Goal: Check status: Check status

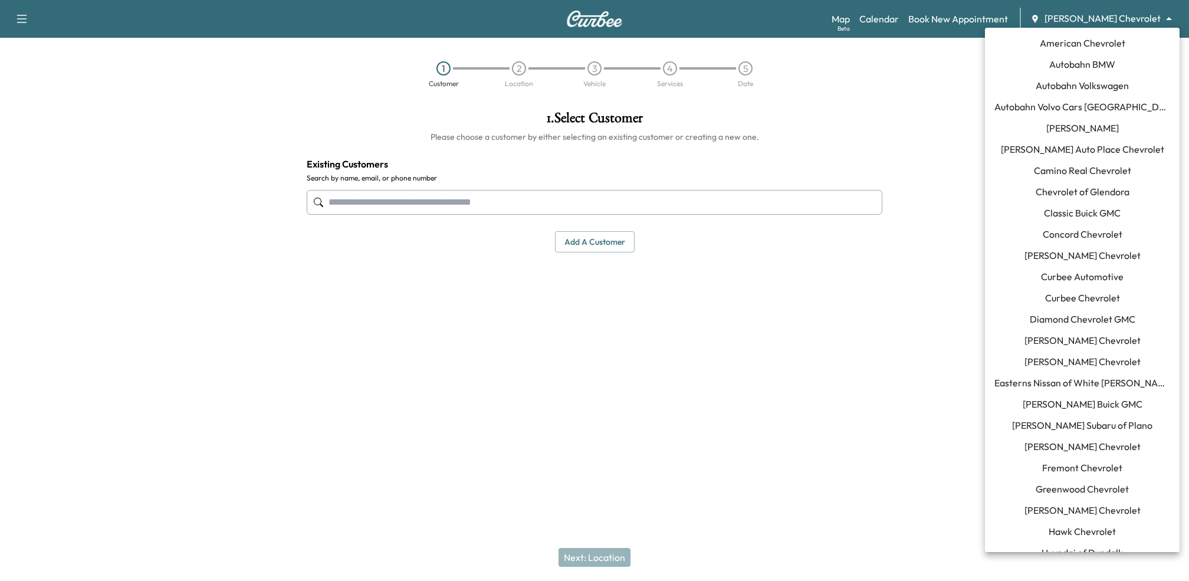
click at [1121, 17] on body "Support Log Out Map Beta Calendar Book New Appointment [PERSON_NAME] Chevrolet …" at bounding box center [594, 290] width 1189 height 581
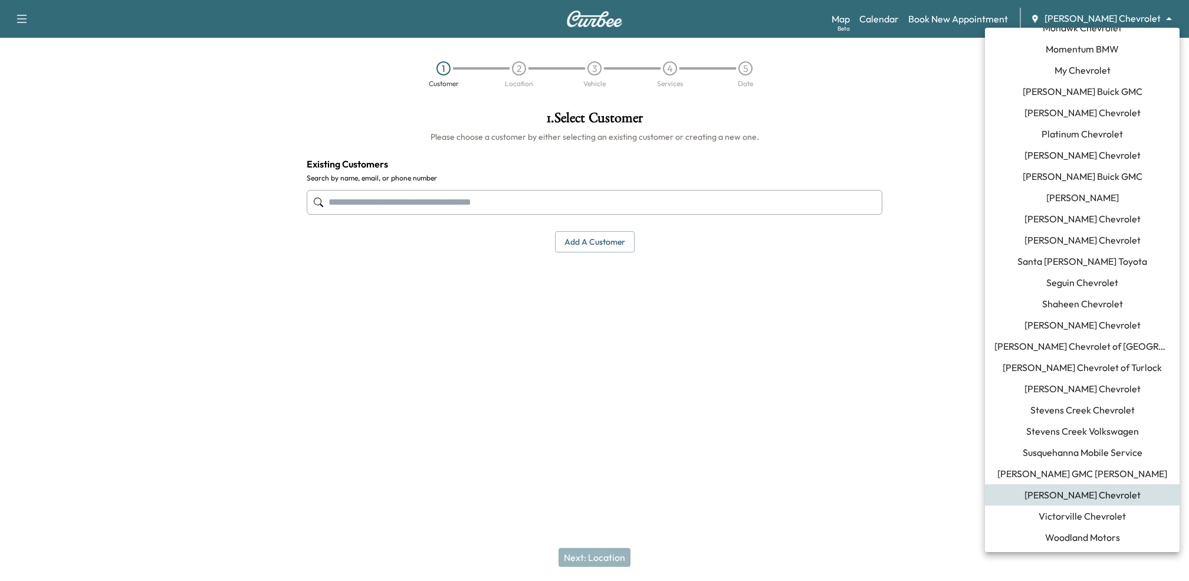
click at [1073, 259] on span "Santa [PERSON_NAME] Toyota" at bounding box center [1083, 261] width 130 height 14
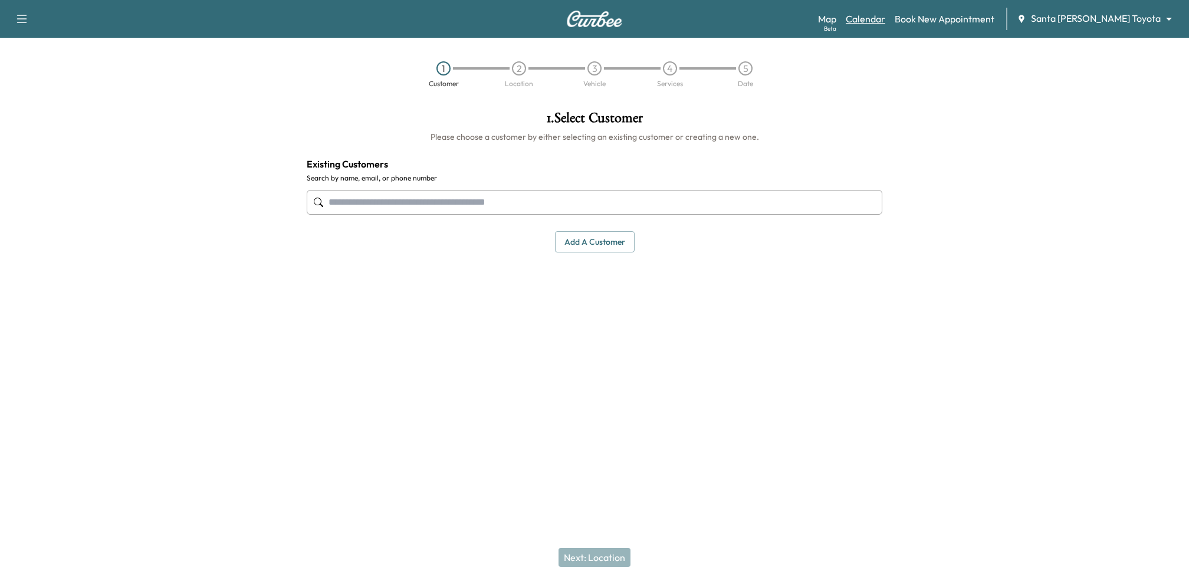
click at [885, 24] on link "Calendar" at bounding box center [866, 19] width 40 height 14
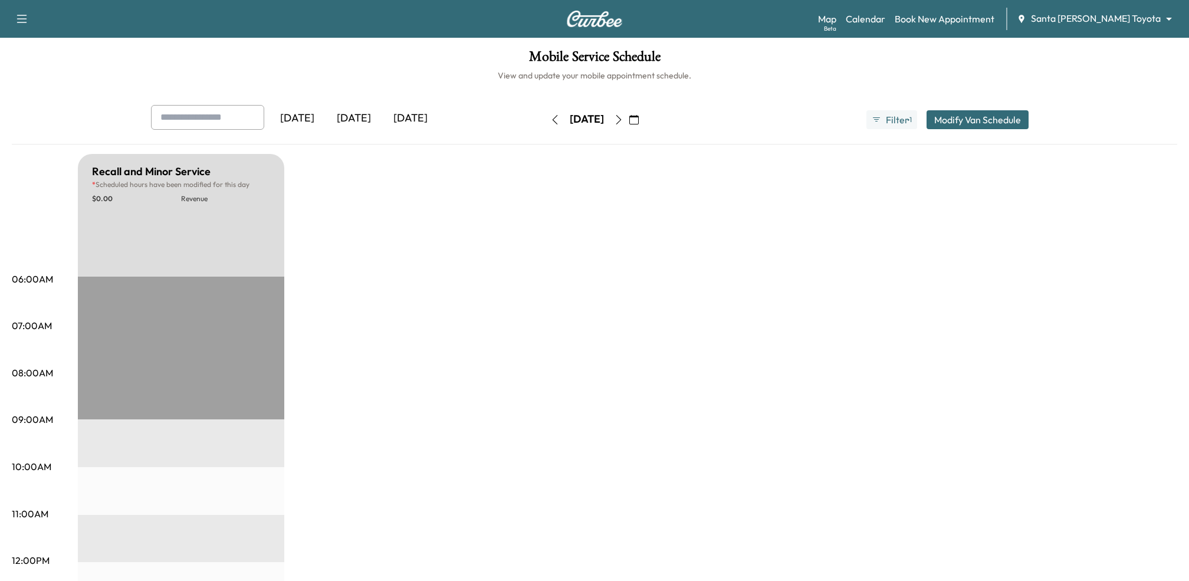
click at [550, 122] on icon "button" at bounding box center [554, 119] width 9 height 9
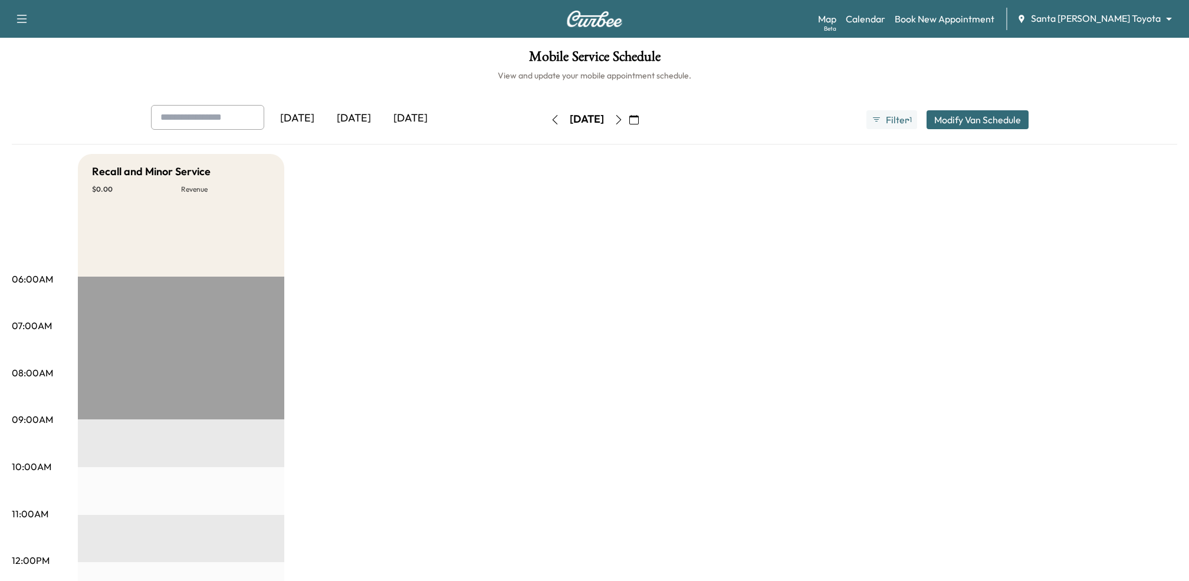
click at [550, 123] on icon "button" at bounding box center [554, 119] width 9 height 9
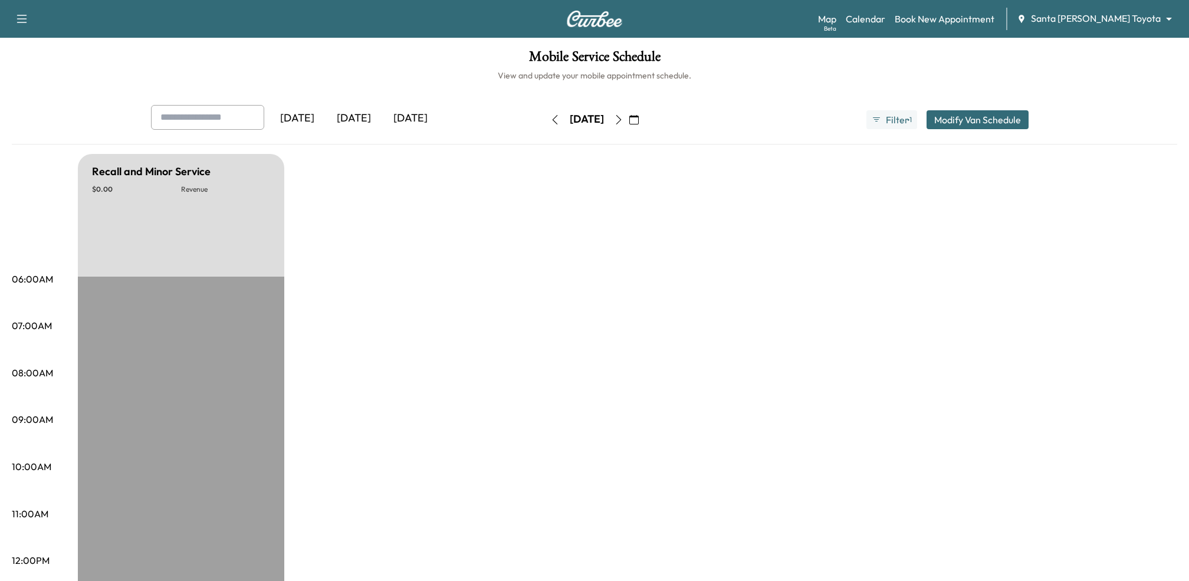
click at [550, 120] on icon "button" at bounding box center [554, 119] width 9 height 9
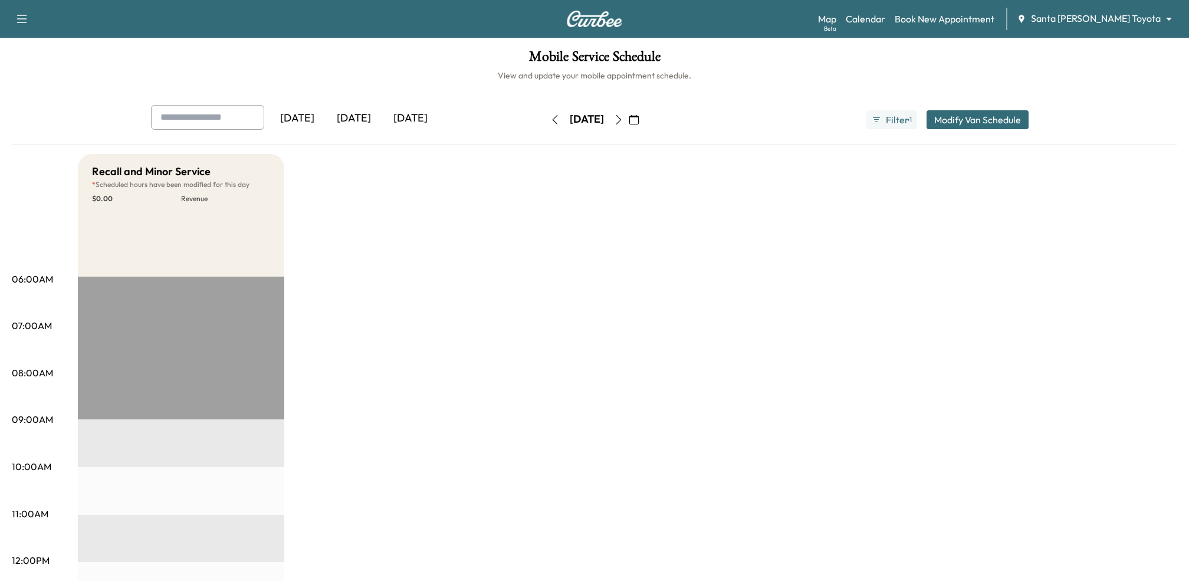
click at [550, 119] on icon "button" at bounding box center [554, 119] width 9 height 9
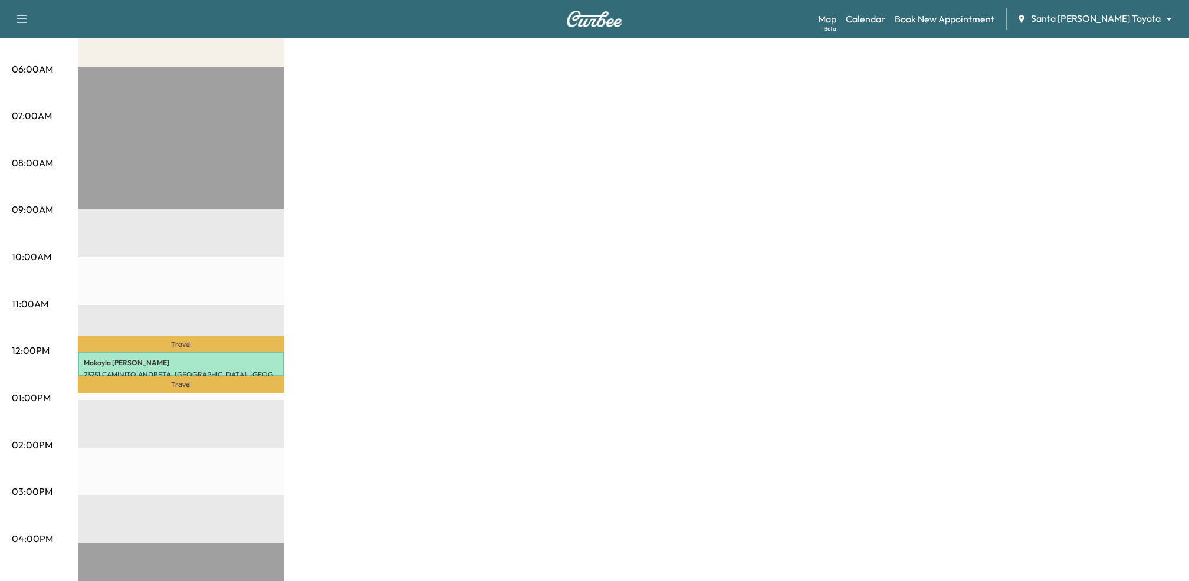
scroll to position [218, 0]
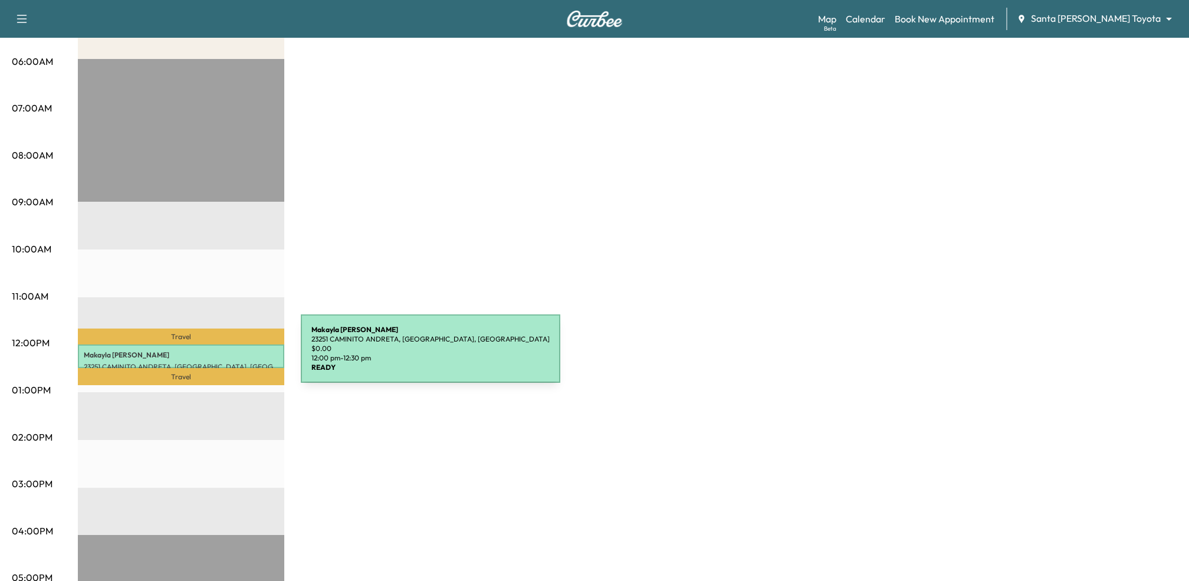
click at [212, 356] on p "[PERSON_NAME]" at bounding box center [181, 354] width 195 height 9
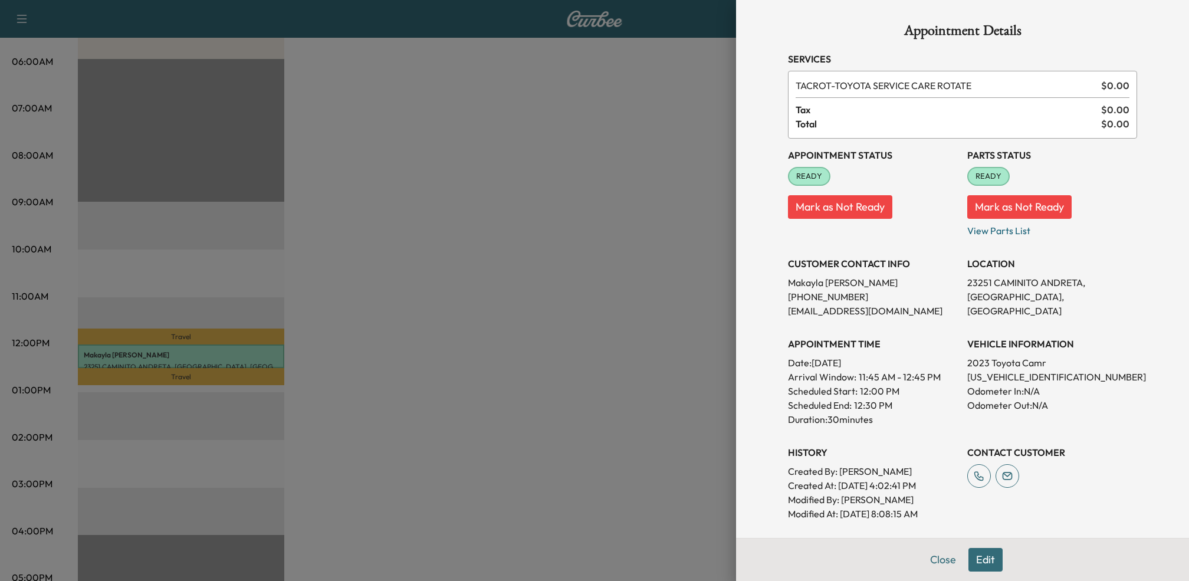
click at [528, 376] on div at bounding box center [594, 290] width 1189 height 581
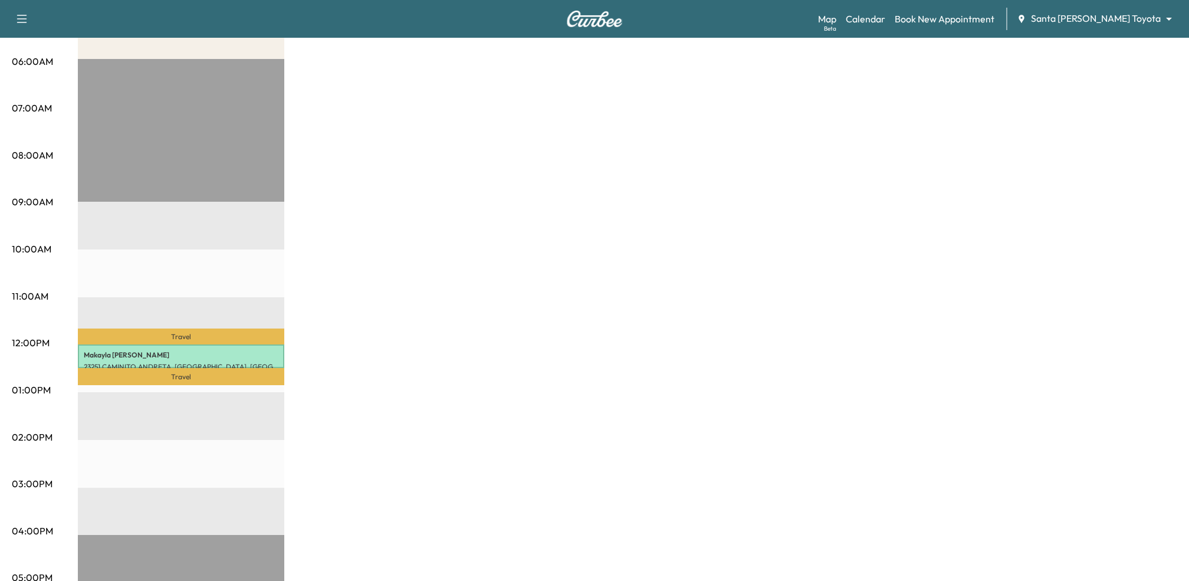
click at [248, 360] on div "[PERSON_NAME] 23251 CAMINITO [STREET_ADDRESS] $ 0.00 12:00 pm - 12:30 pm" at bounding box center [181, 356] width 206 height 24
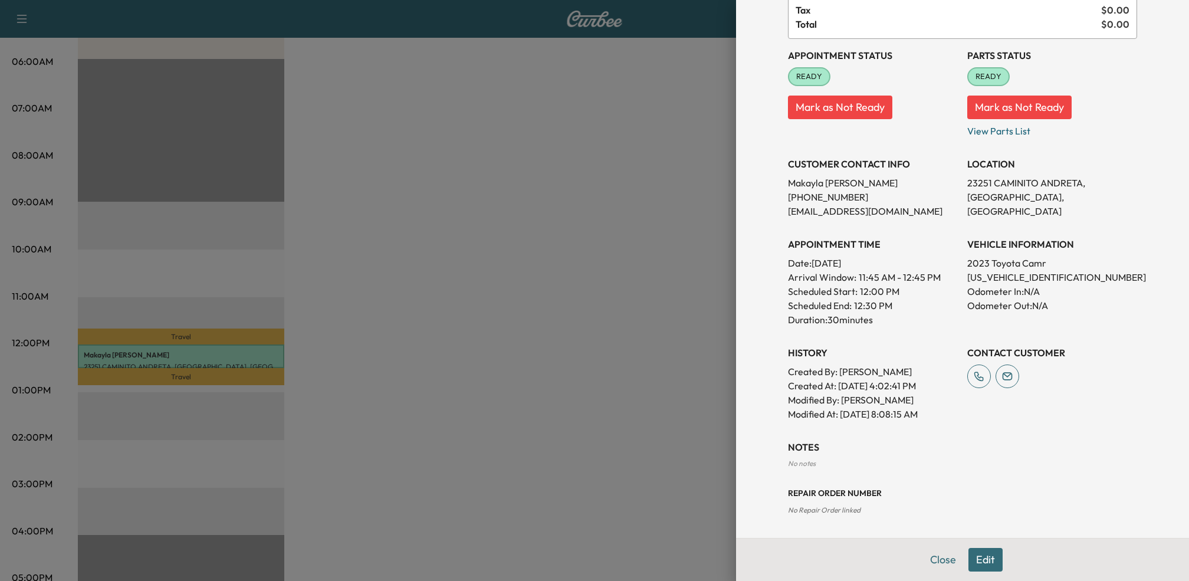
scroll to position [100, 0]
drag, startPoint x: 844, startPoint y: 402, endPoint x: 959, endPoint y: 416, distance: 115.9
click at [959, 416] on div "Appointment Status READY Mark as Not Ready Parts Status READY Mark as Not Ready…" at bounding box center [962, 229] width 349 height 382
click at [861, 428] on div "Appointment Details Services TACROT - TOYOTA SERVICE CARE ROTATE $ 0.00 Tax $ 0…" at bounding box center [963, 246] width 378 height 693
drag, startPoint x: 841, startPoint y: 369, endPoint x: 911, endPoint y: 366, distance: 70.3
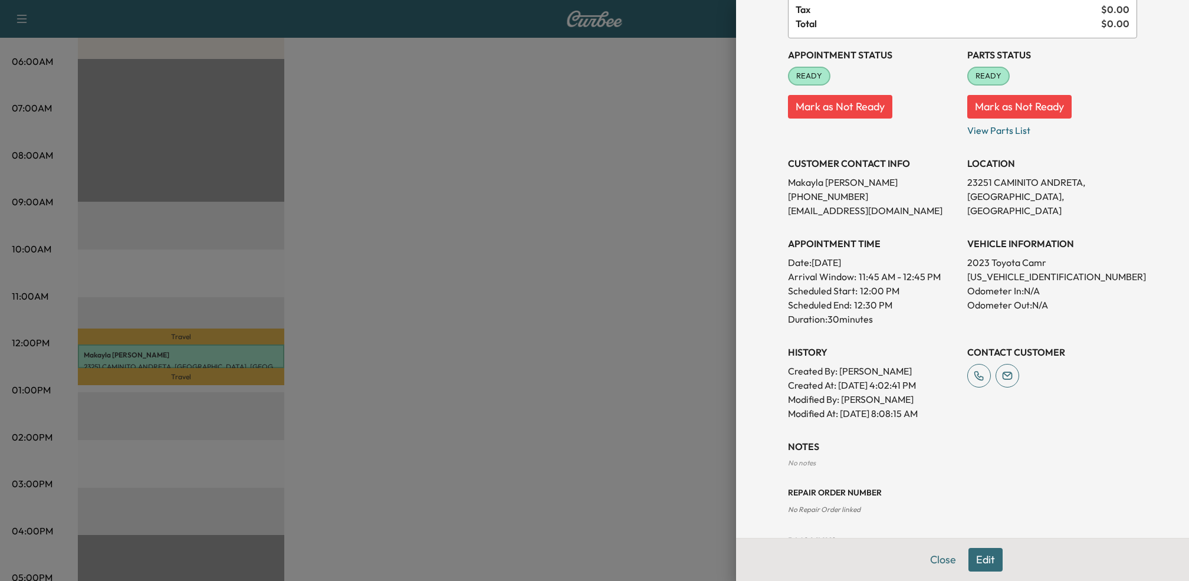
click at [911, 366] on p "Created By : [PERSON_NAME]" at bounding box center [873, 371] width 170 height 14
click at [599, 410] on div at bounding box center [594, 290] width 1189 height 581
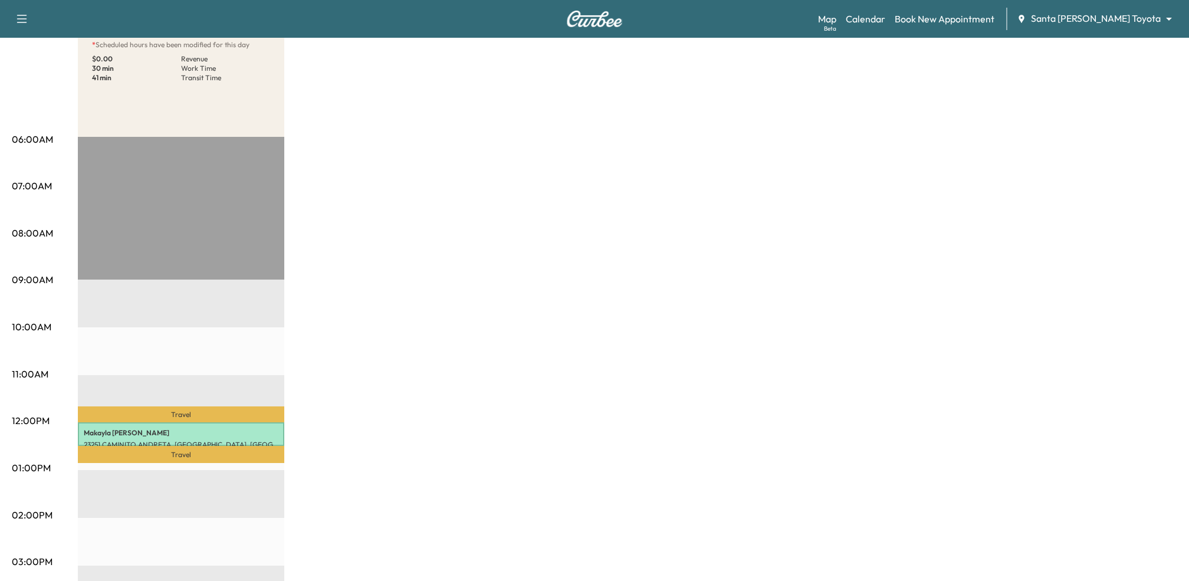
scroll to position [145, 0]
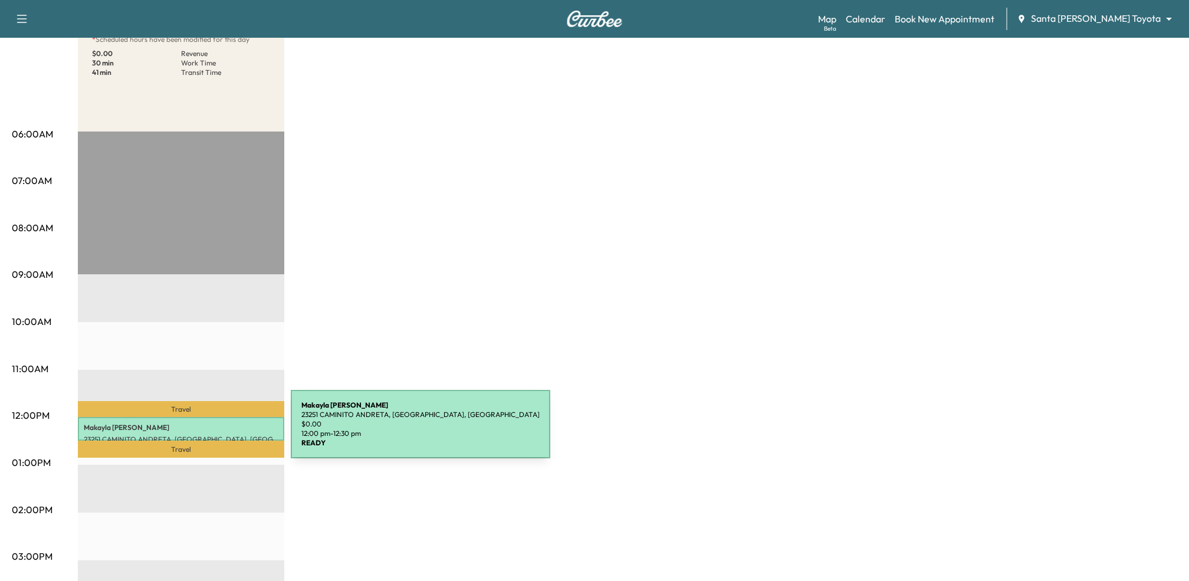
click at [202, 431] on p "[PERSON_NAME]" at bounding box center [181, 427] width 195 height 9
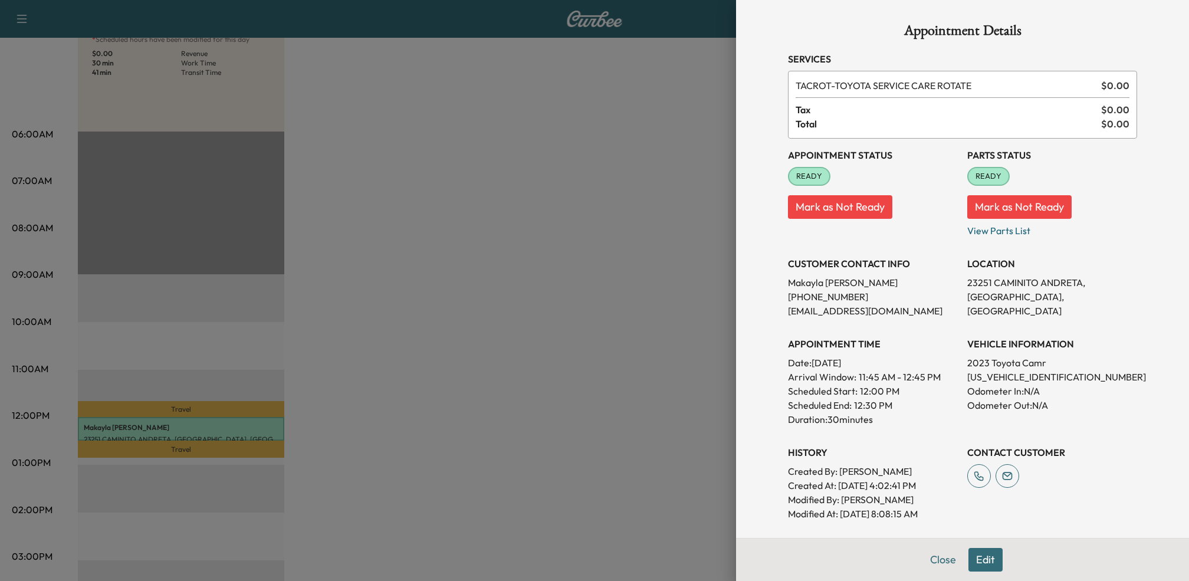
drag, startPoint x: 842, startPoint y: 472, endPoint x: 914, endPoint y: 472, distance: 72.0
click at [914, 472] on p "Created By : [PERSON_NAME]" at bounding box center [873, 471] width 170 height 14
drag, startPoint x: 844, startPoint y: 85, endPoint x: 1041, endPoint y: 84, distance: 197.0
click at [1041, 84] on span "TACROT - TOYOTA SERVICE CARE ROTATE" at bounding box center [946, 85] width 301 height 14
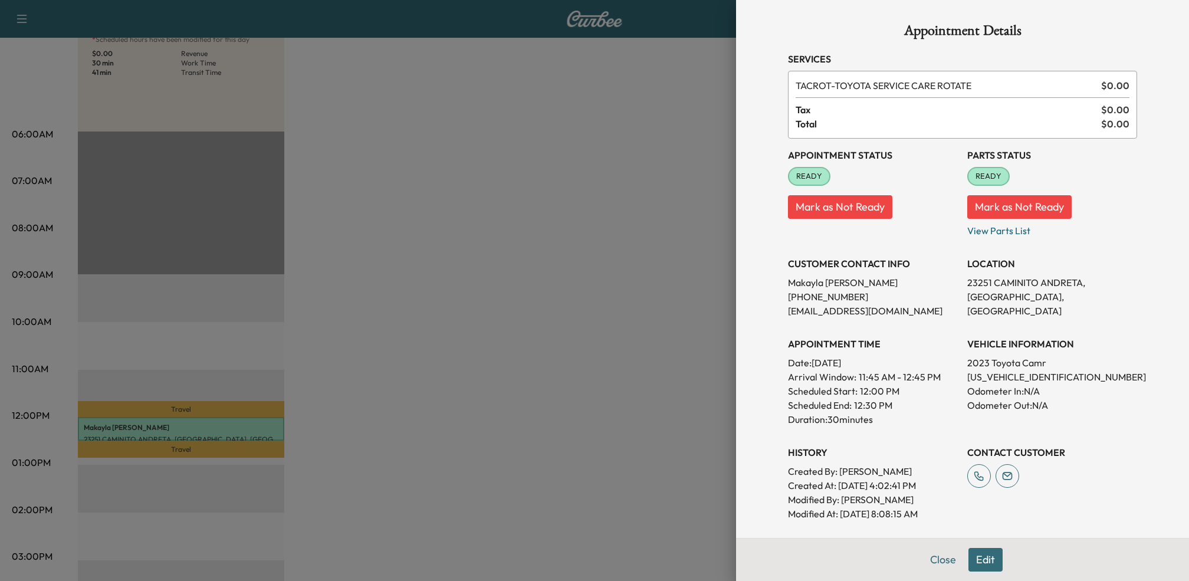
scroll to position [1, 0]
click at [857, 434] on div "Appointment Status READY Mark as Not Ready Parts Status READY Mark as Not Ready…" at bounding box center [962, 329] width 349 height 382
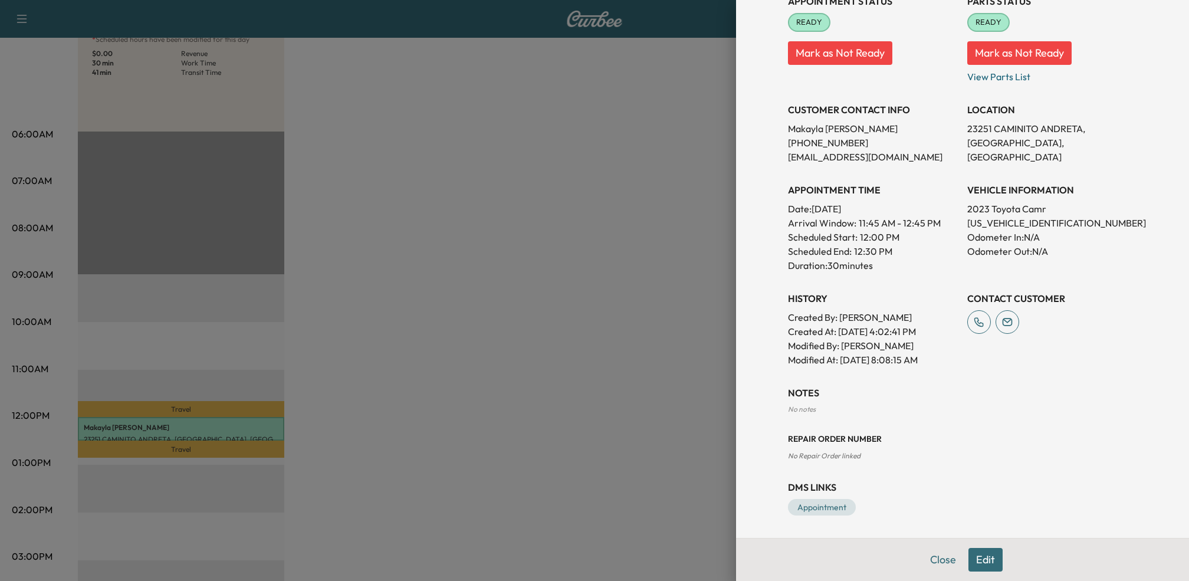
scroll to position [151, 0]
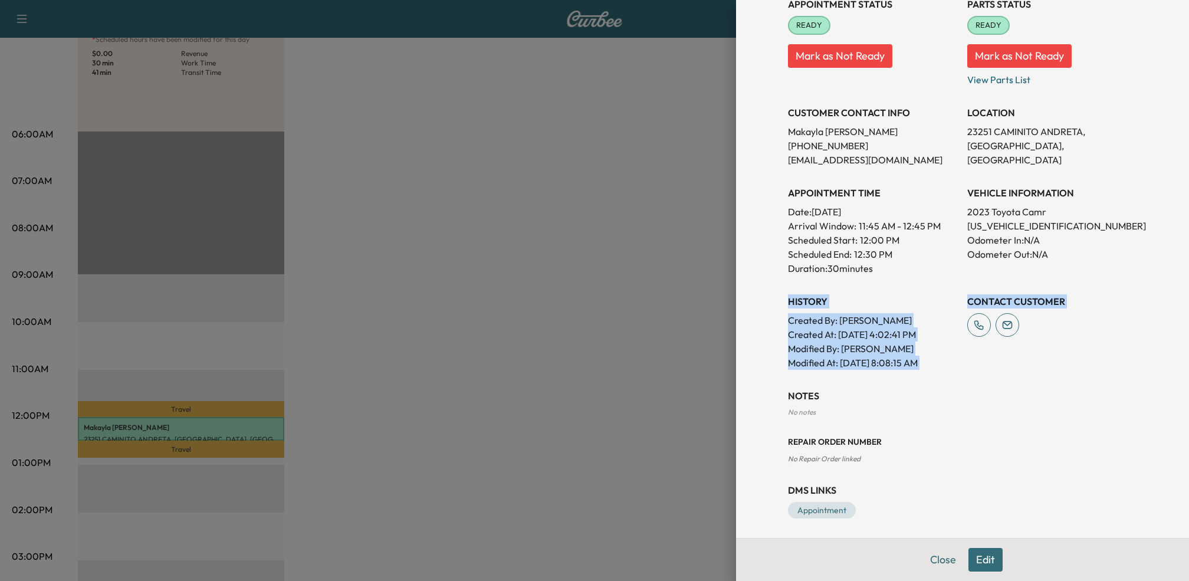
drag, startPoint x: 789, startPoint y: 302, endPoint x: 974, endPoint y: 385, distance: 202.8
click at [974, 385] on div "Appointment Details Services TACROT - TOYOTA SERVICE CARE ROTATE $ 0.00 Tax $ 0…" at bounding box center [963, 195] width 378 height 693
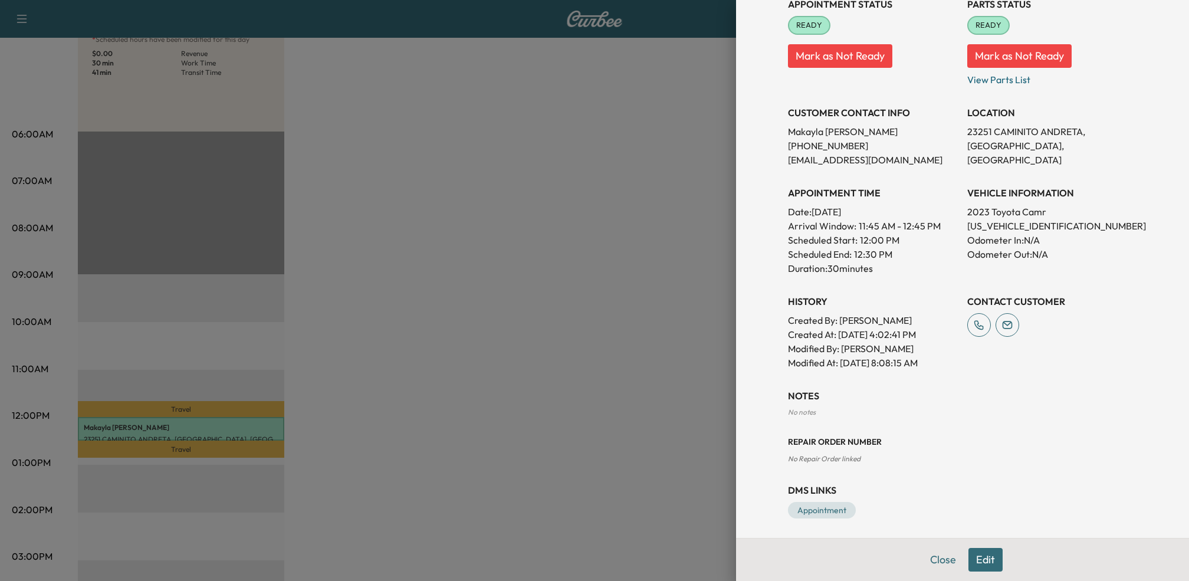
click at [555, 335] on div at bounding box center [594, 290] width 1189 height 581
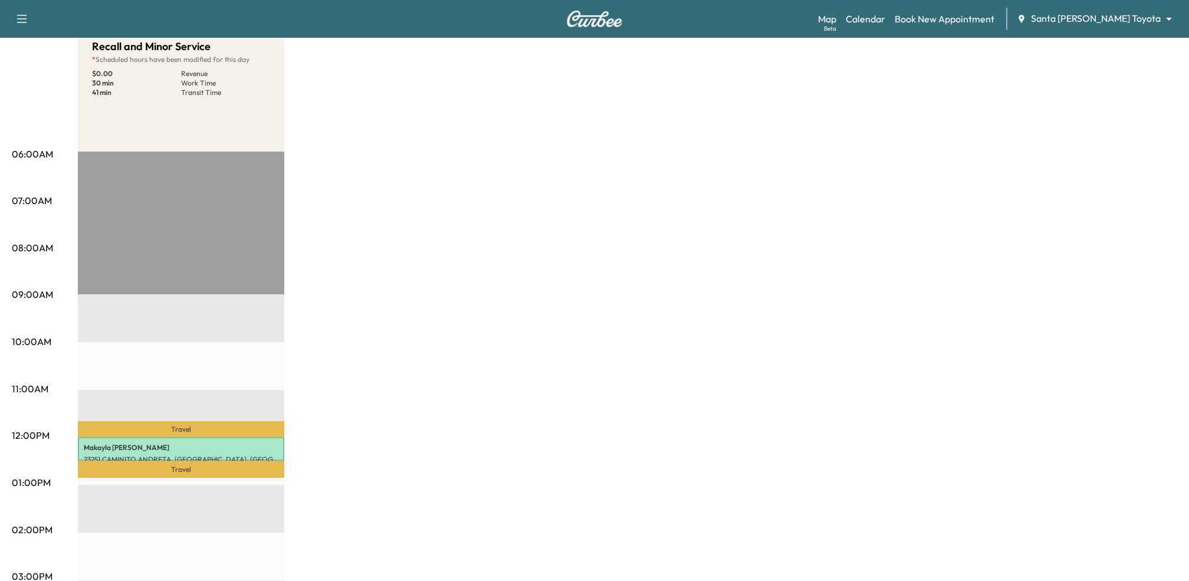
scroll to position [144, 0]
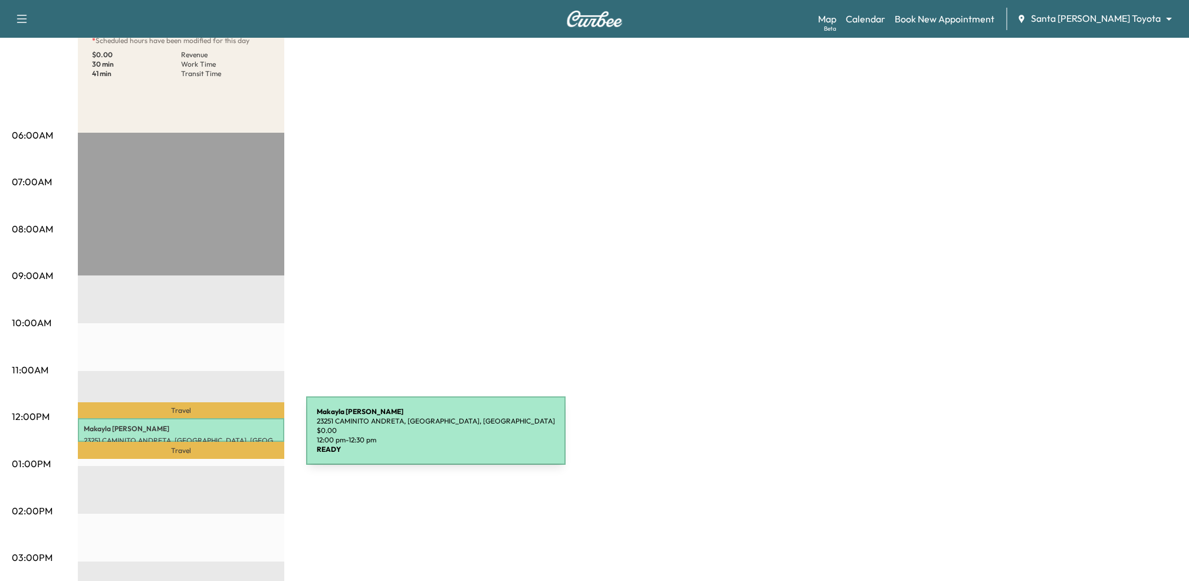
click at [218, 428] on p "[PERSON_NAME]" at bounding box center [181, 428] width 195 height 9
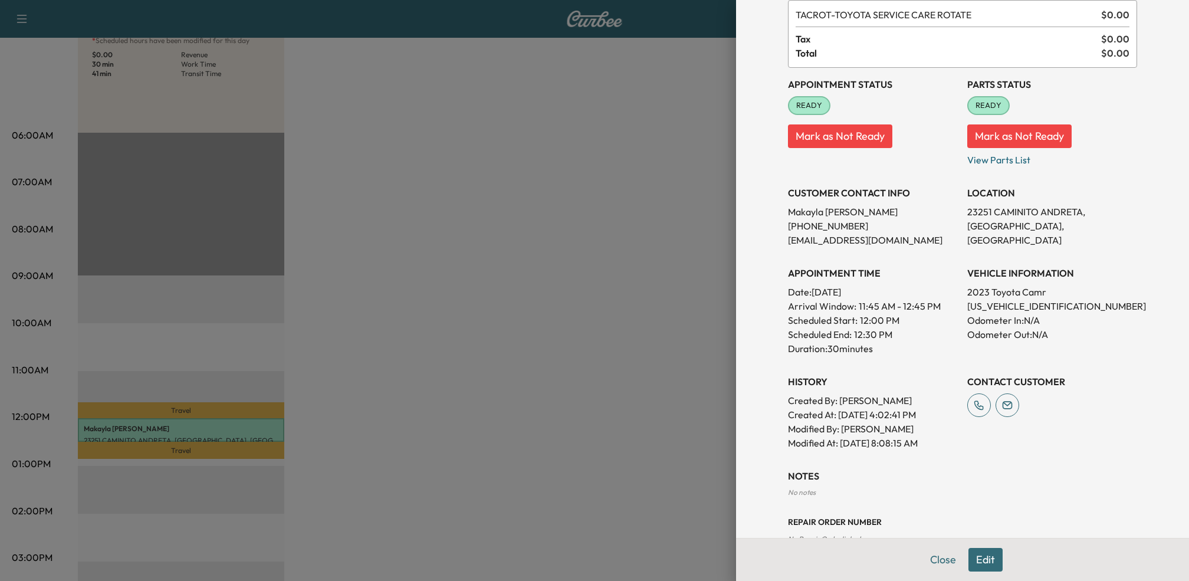
scroll to position [154, 0]
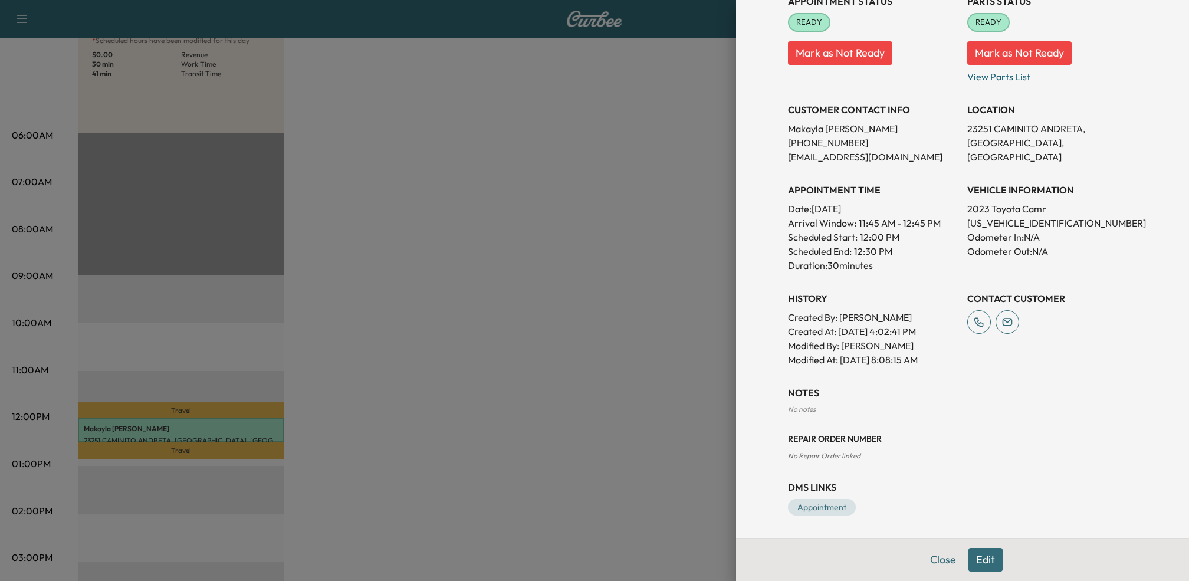
click at [608, 166] on div at bounding box center [594, 290] width 1189 height 581
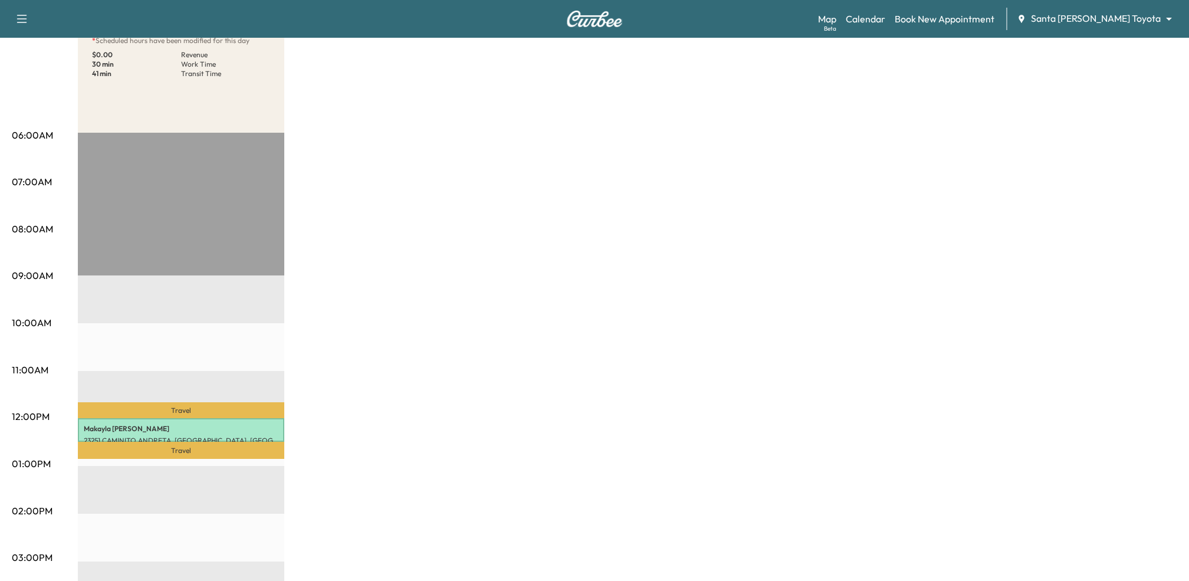
scroll to position [0, 0]
